Goal: Task Accomplishment & Management: Complete application form

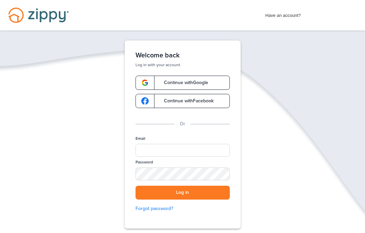
click at [193, 86] on link "Continue with Google" at bounding box center [183, 83] width 94 height 14
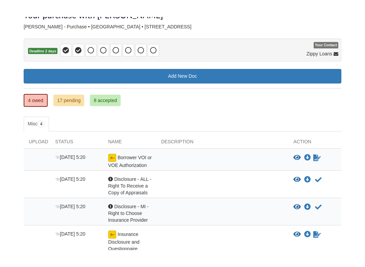
scroll to position [47, 0]
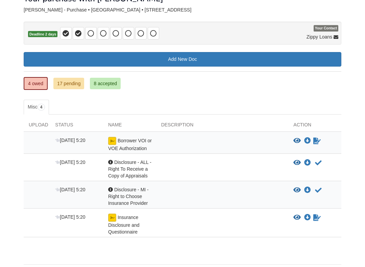
click at [72, 84] on link "17 pending" at bounding box center [68, 83] width 31 height 11
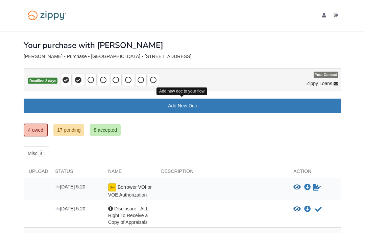
click at [203, 101] on link "Add New Doc" at bounding box center [183, 106] width 318 height 15
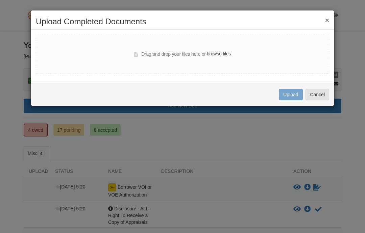
click at [329, 20] on button "×" at bounding box center [327, 20] width 4 height 7
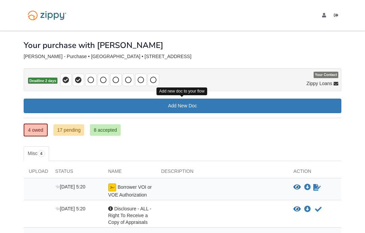
click at [191, 190] on div at bounding box center [222, 191] width 132 height 15
click at [280, 186] on div at bounding box center [222, 191] width 132 height 15
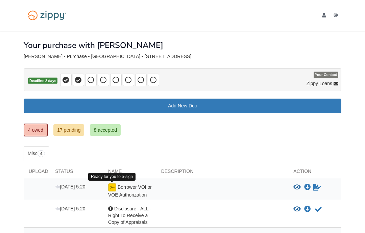
click at [109, 186] on img at bounding box center [112, 188] width 8 height 8
click at [299, 188] on icon "View Borrower VOI or VOE Authorization" at bounding box center [296, 187] width 7 height 7
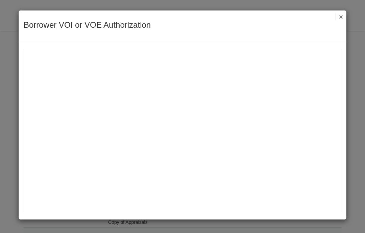
scroll to position [207, 0]
